Goal: Transaction & Acquisition: Download file/media

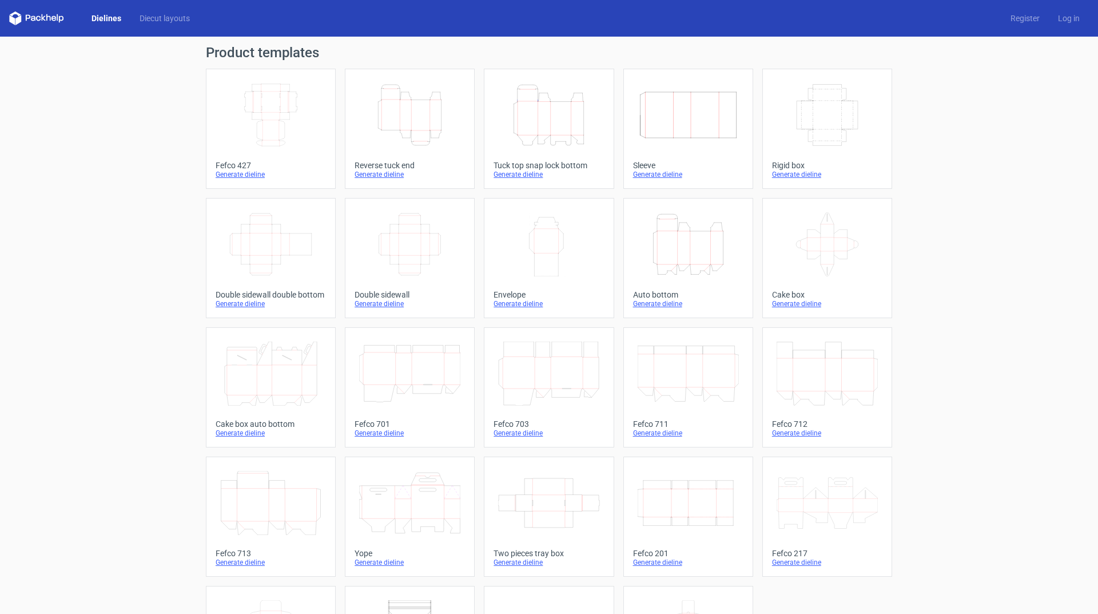
click at [512, 177] on div "Generate dieline" at bounding box center [549, 174] width 110 height 9
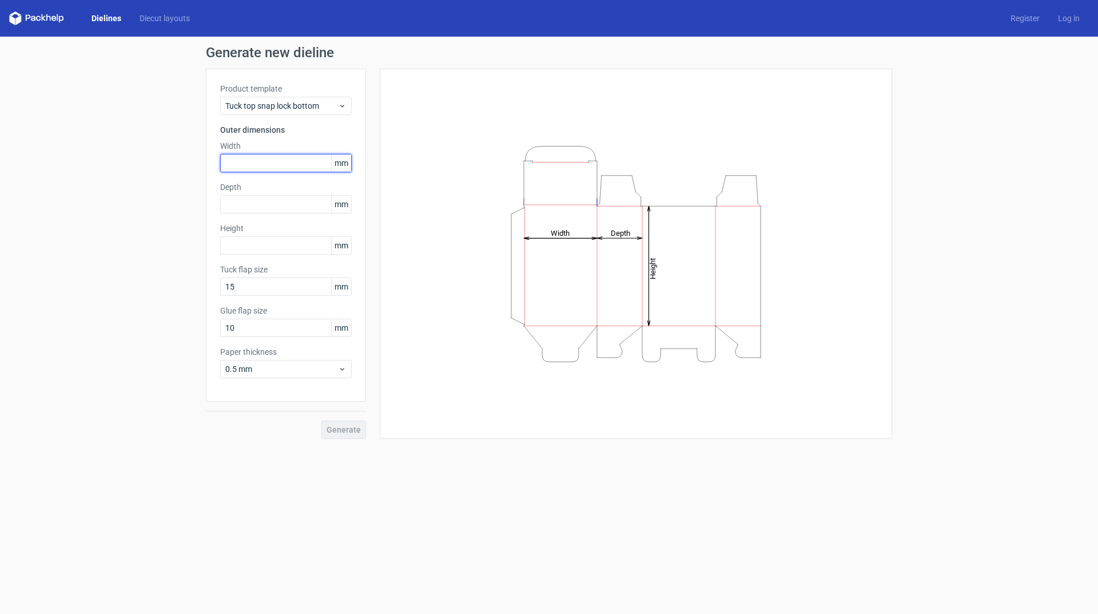
click at [242, 162] on input "text" at bounding box center [286, 163] width 132 height 18
type input "100"
click at [234, 208] on input "text" at bounding box center [286, 204] width 132 height 18
type input "85"
click at [245, 248] on input "text" at bounding box center [286, 245] width 132 height 18
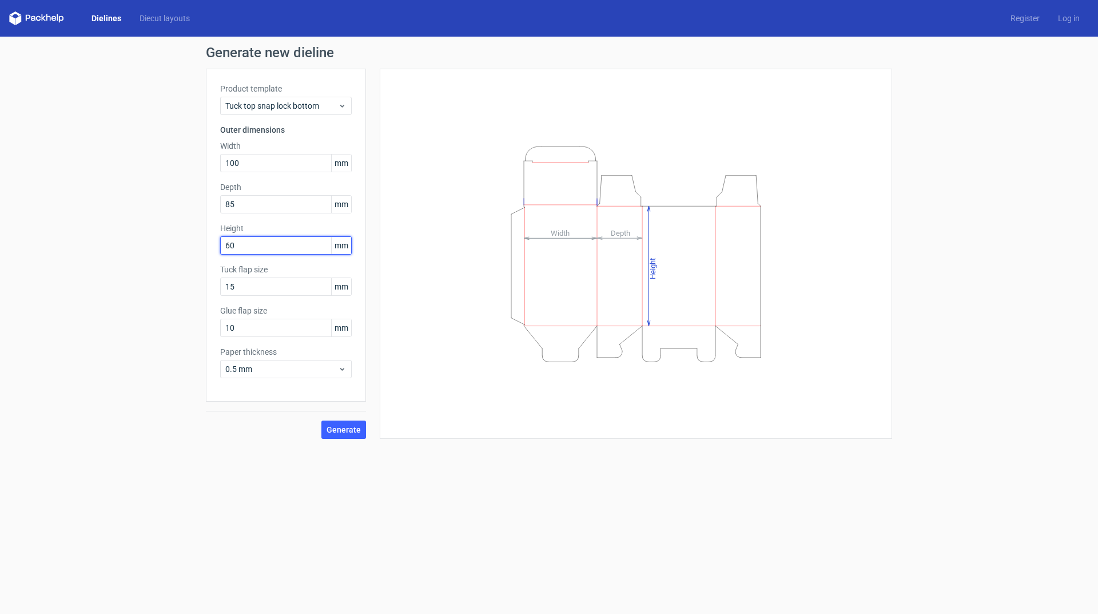
type input "60"
click at [321, 420] on button "Generate" at bounding box center [343, 429] width 45 height 18
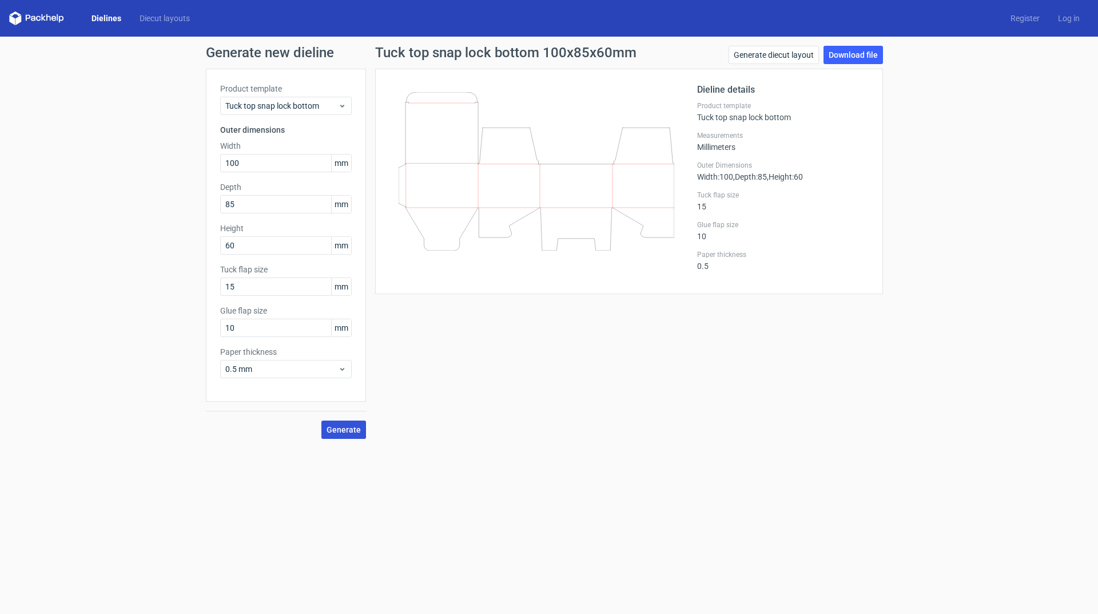
click at [340, 431] on span "Generate" at bounding box center [344, 429] width 34 height 8
click at [846, 51] on link "Download file" at bounding box center [853, 55] width 59 height 18
click at [858, 52] on link "Download file" at bounding box center [853, 55] width 59 height 18
